Goal: Navigation & Orientation: Find specific page/section

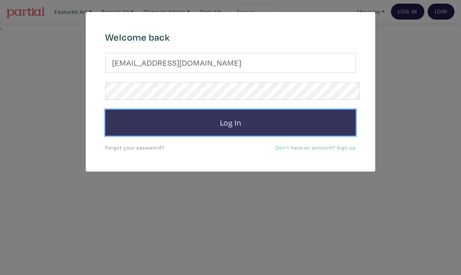
click at [220, 111] on button "Log In" at bounding box center [230, 123] width 250 height 26
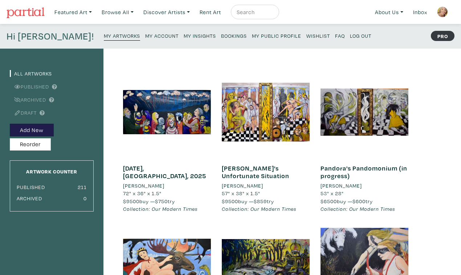
click at [252, 32] on small "My Public Profile" at bounding box center [276, 35] width 49 height 7
